Goal: Navigation & Orientation: Go to known website

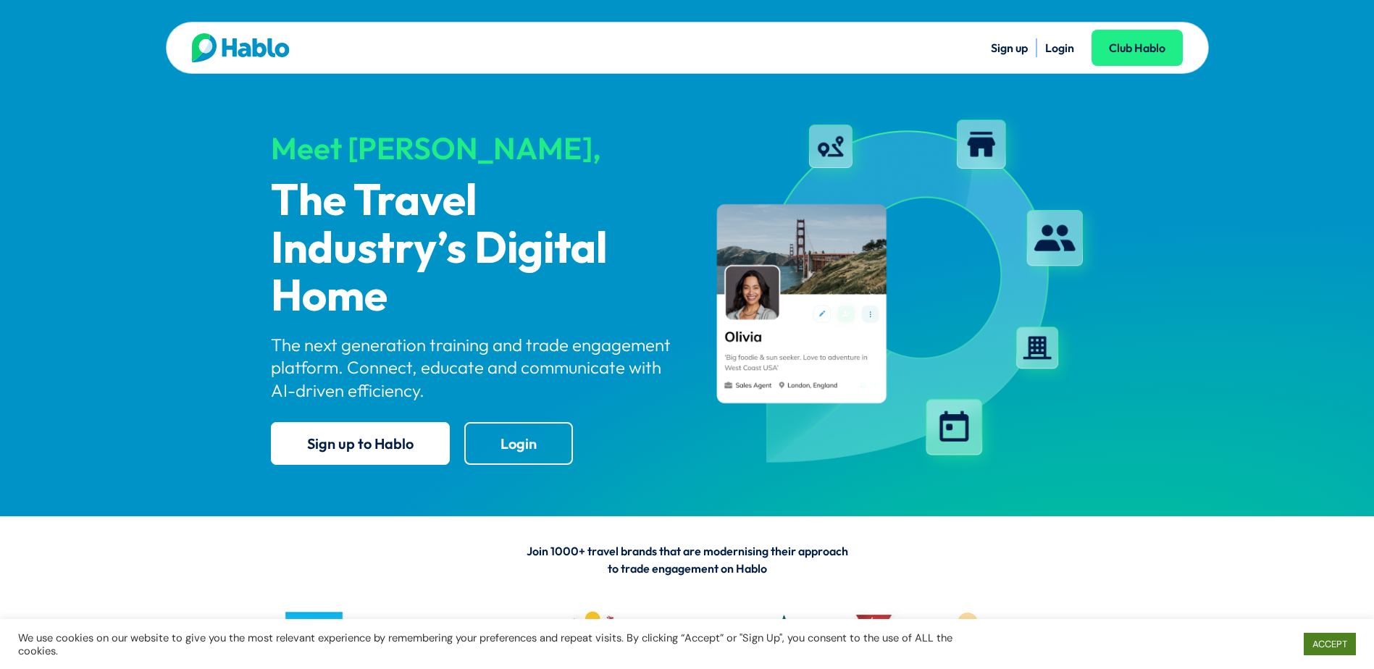
click at [1339, 640] on link "ACCEPT" at bounding box center [1330, 644] width 52 height 22
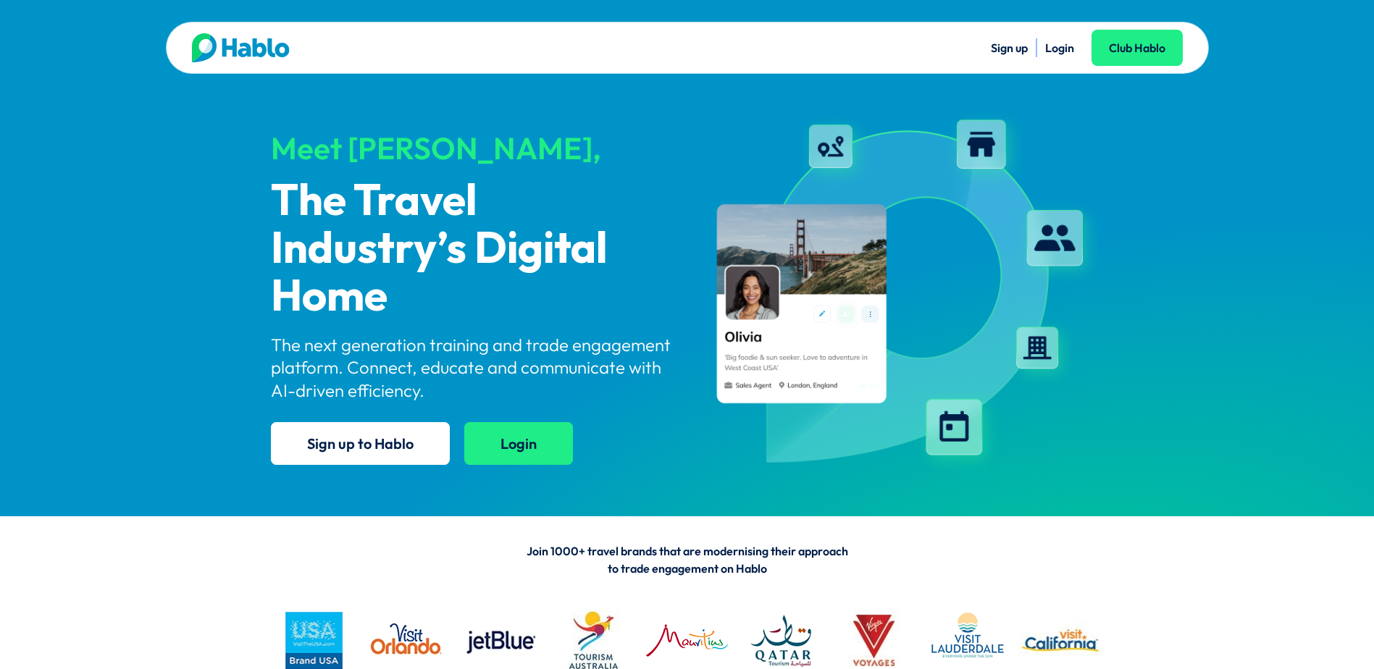
click at [485, 435] on link "Login" at bounding box center [518, 443] width 109 height 43
click at [513, 440] on link "Login" at bounding box center [518, 443] width 109 height 43
